Goal: Information Seeking & Learning: Check status

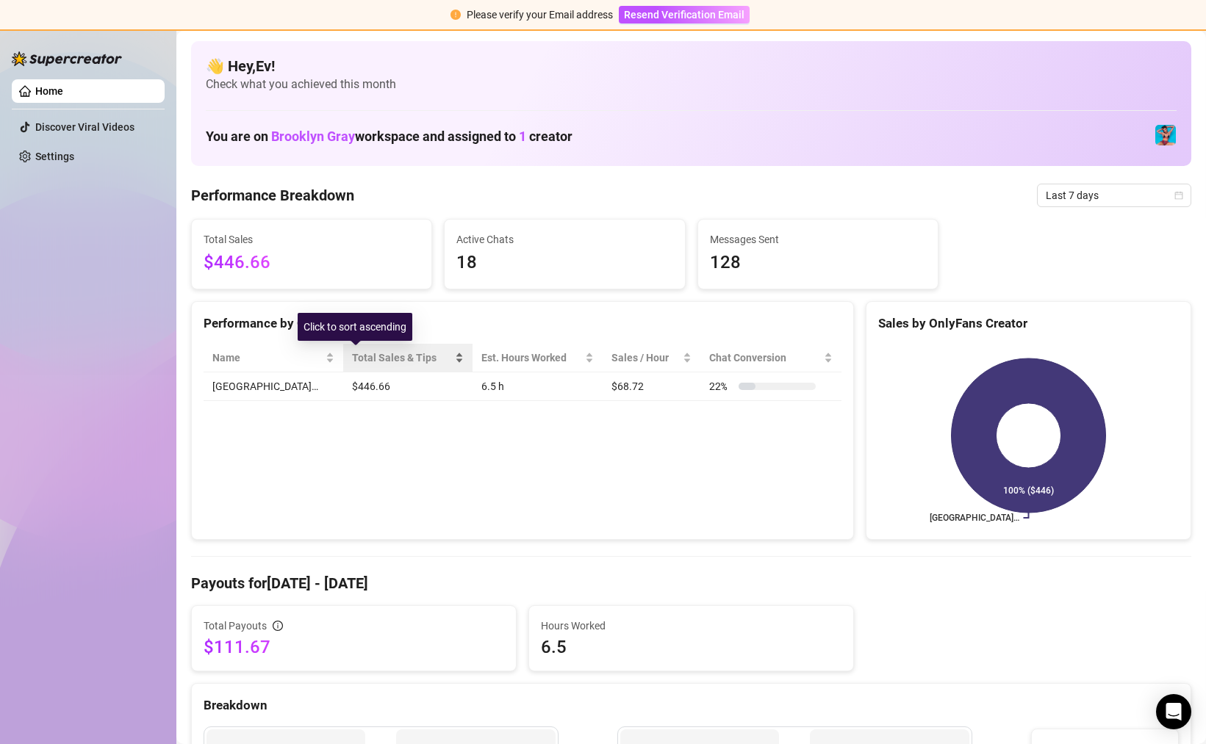
click at [373, 360] on span "Total Sales & Tips" at bounding box center [402, 358] width 100 height 16
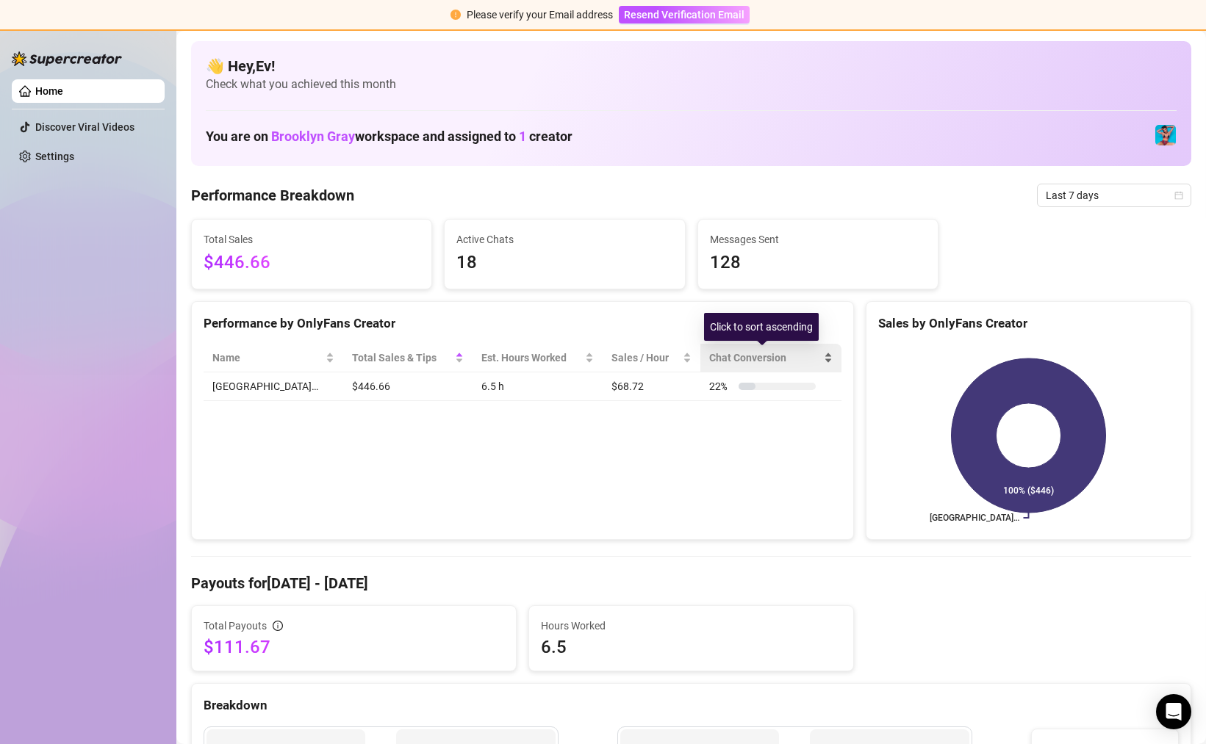
click at [714, 366] on div "Chat Conversion" at bounding box center [770, 358] width 123 height 16
click at [716, 390] on div "22 %" at bounding box center [762, 386] width 107 height 16
click at [614, 388] on td "$68.72" at bounding box center [652, 387] width 98 height 29
